Goal: Find specific page/section: Find specific page/section

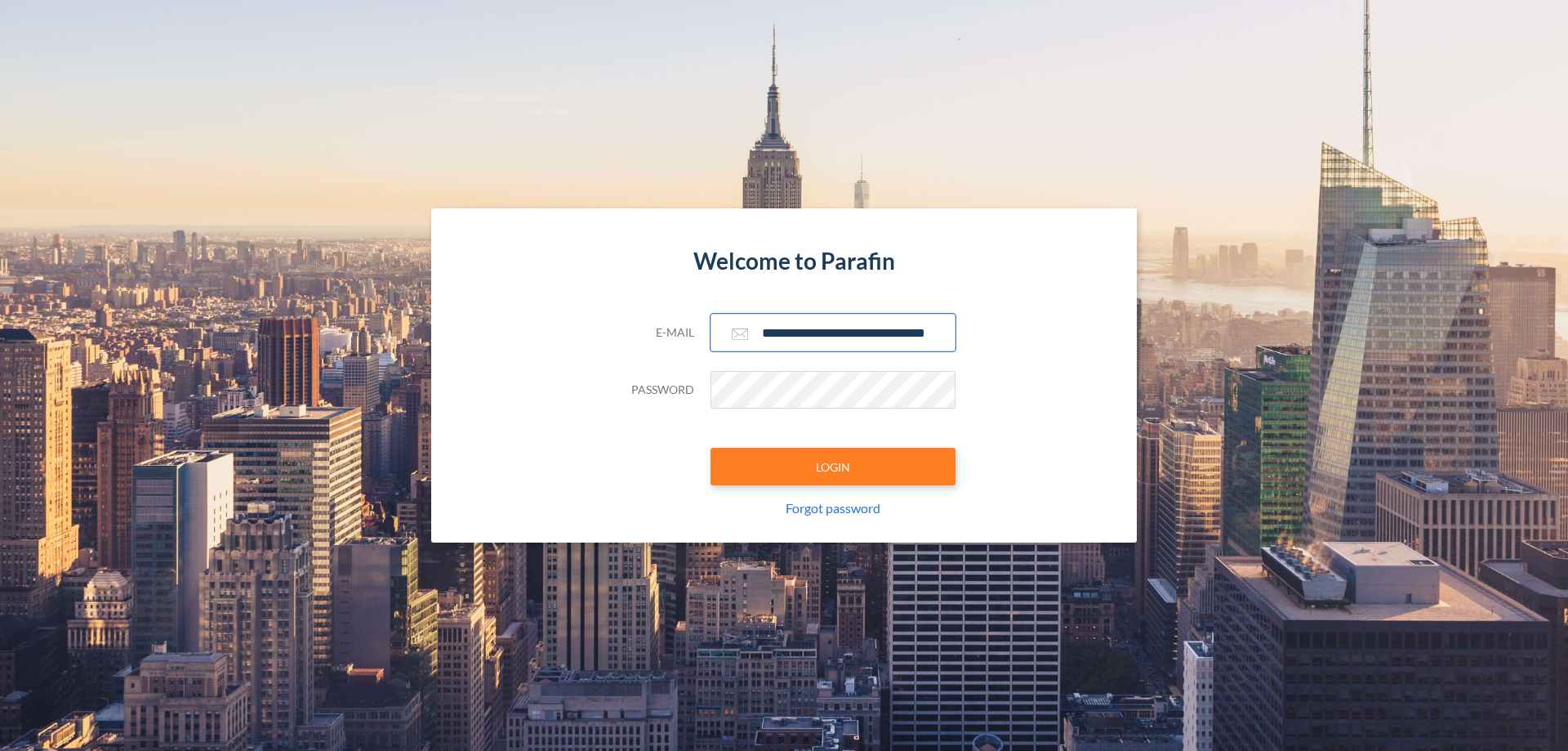
type input "**********"
click at [833, 467] on button "LOGIN" at bounding box center [833, 467] width 245 height 38
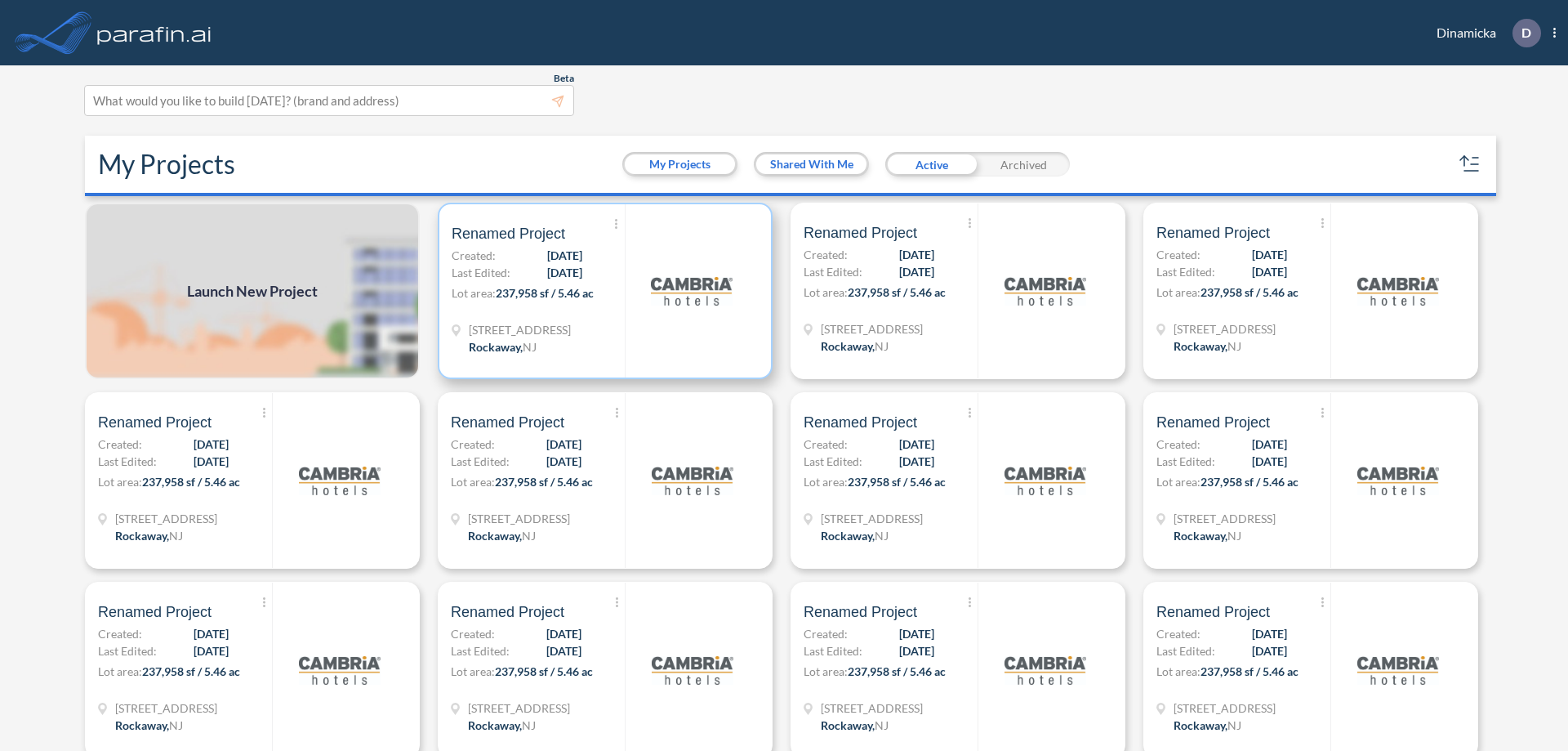
scroll to position [5, 0]
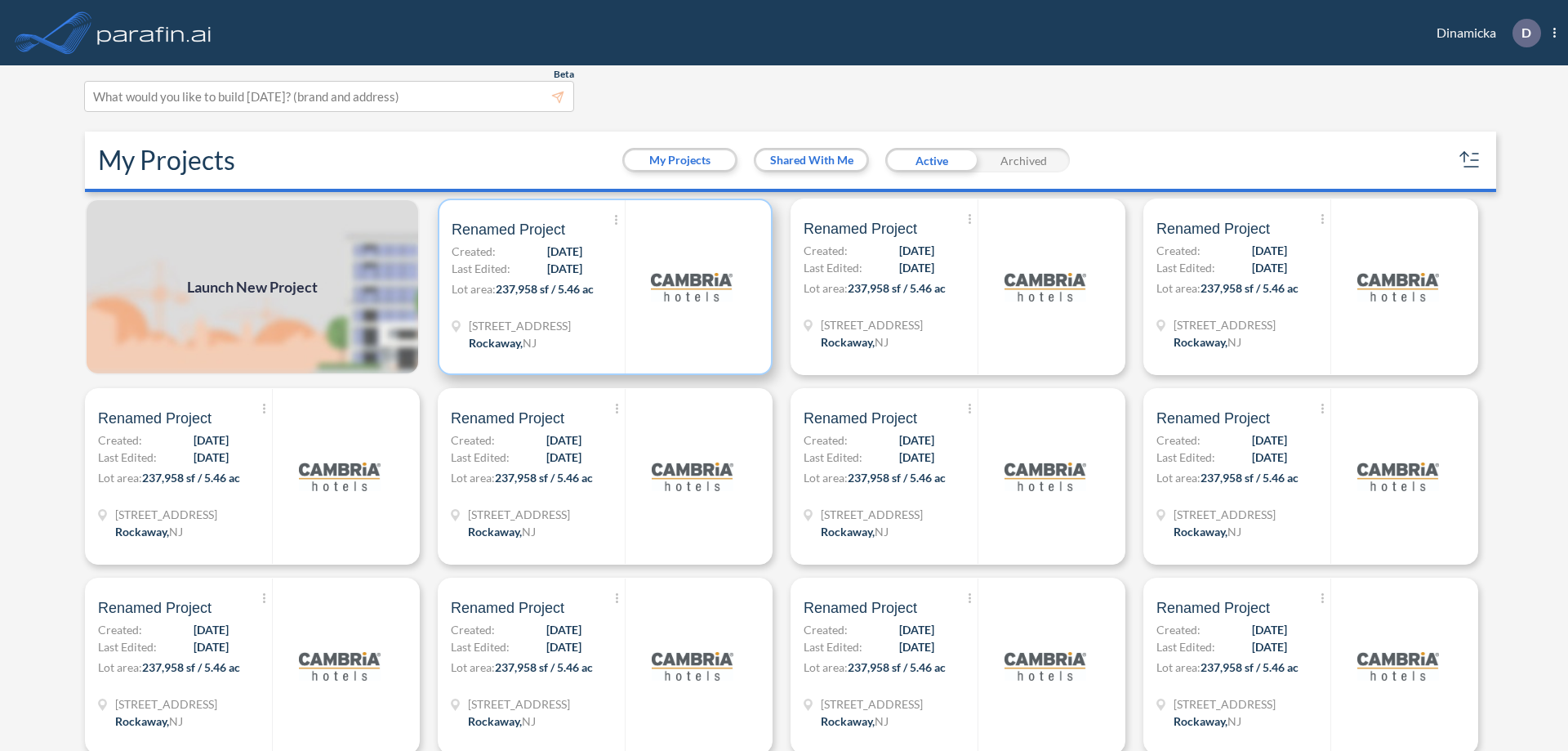
click at [602, 287] on p "Lot area: 237,958 sf / 5.46 ac" at bounding box center [537, 292] width 173 height 24
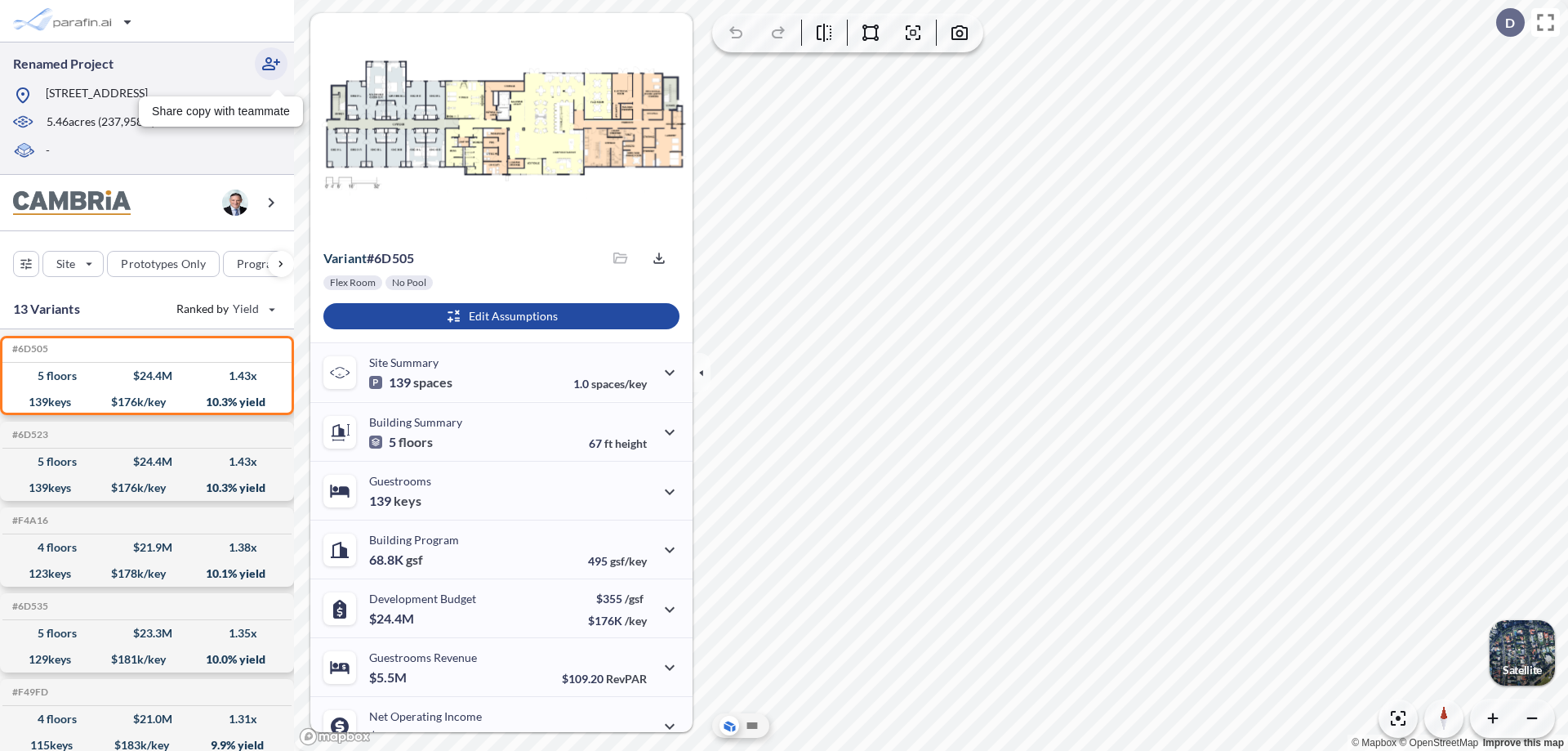
click at [271, 63] on icon "button" at bounding box center [271, 64] width 20 height 20
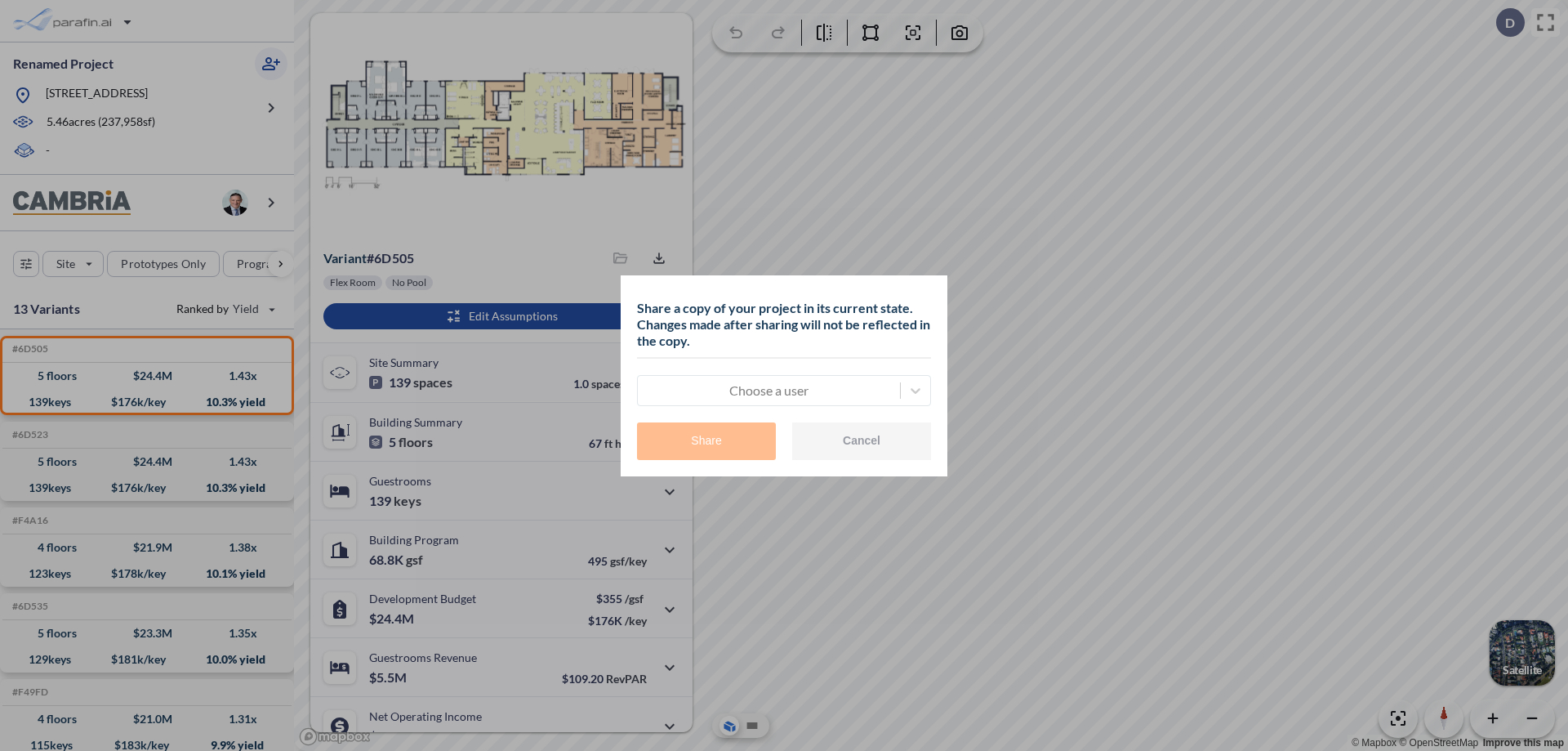
click at [769, 390] on div at bounding box center [769, 391] width 246 height 20
